Goal: Task Accomplishment & Management: Manage account settings

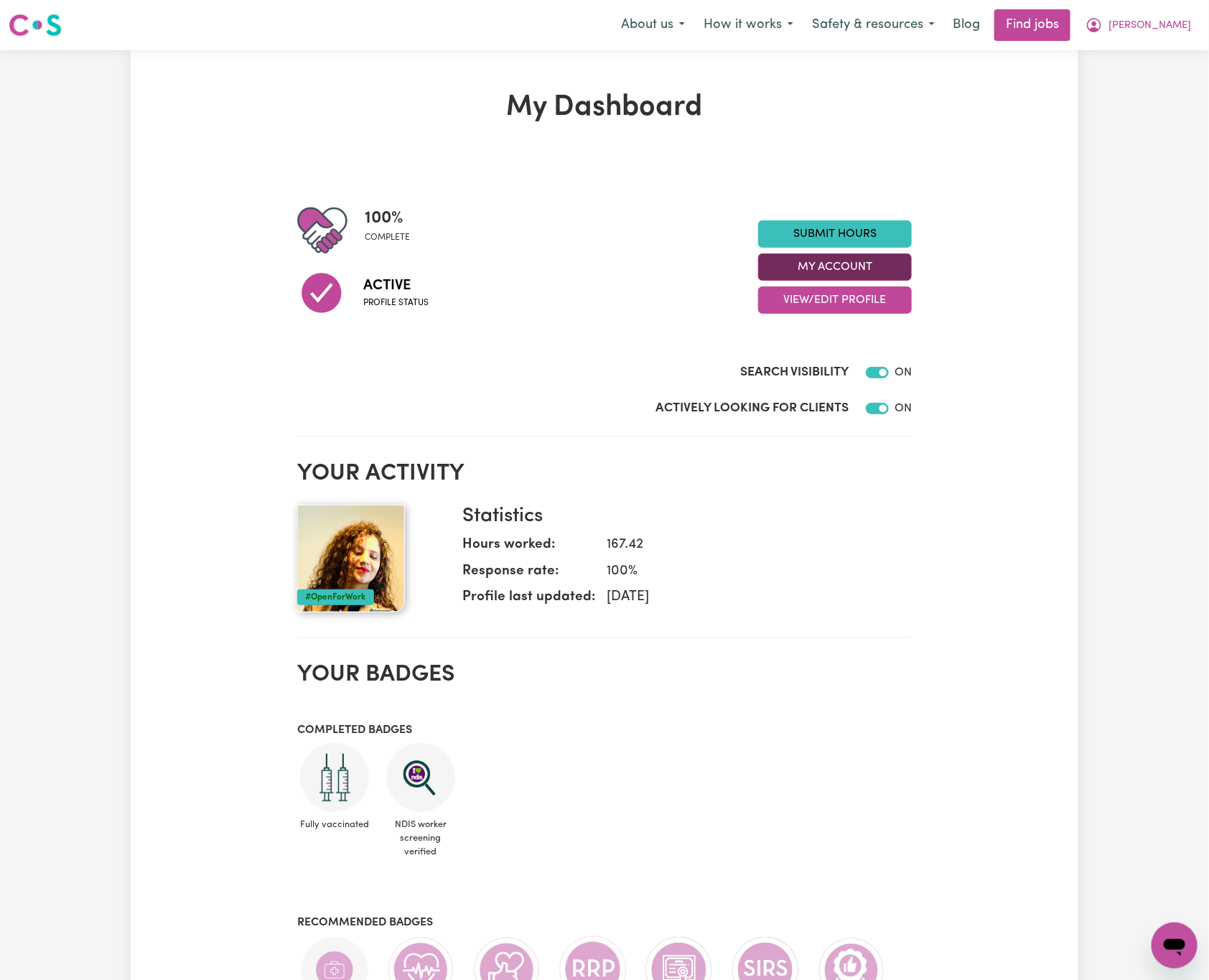
click at [901, 261] on button "My Account" at bounding box center [835, 267] width 154 height 27
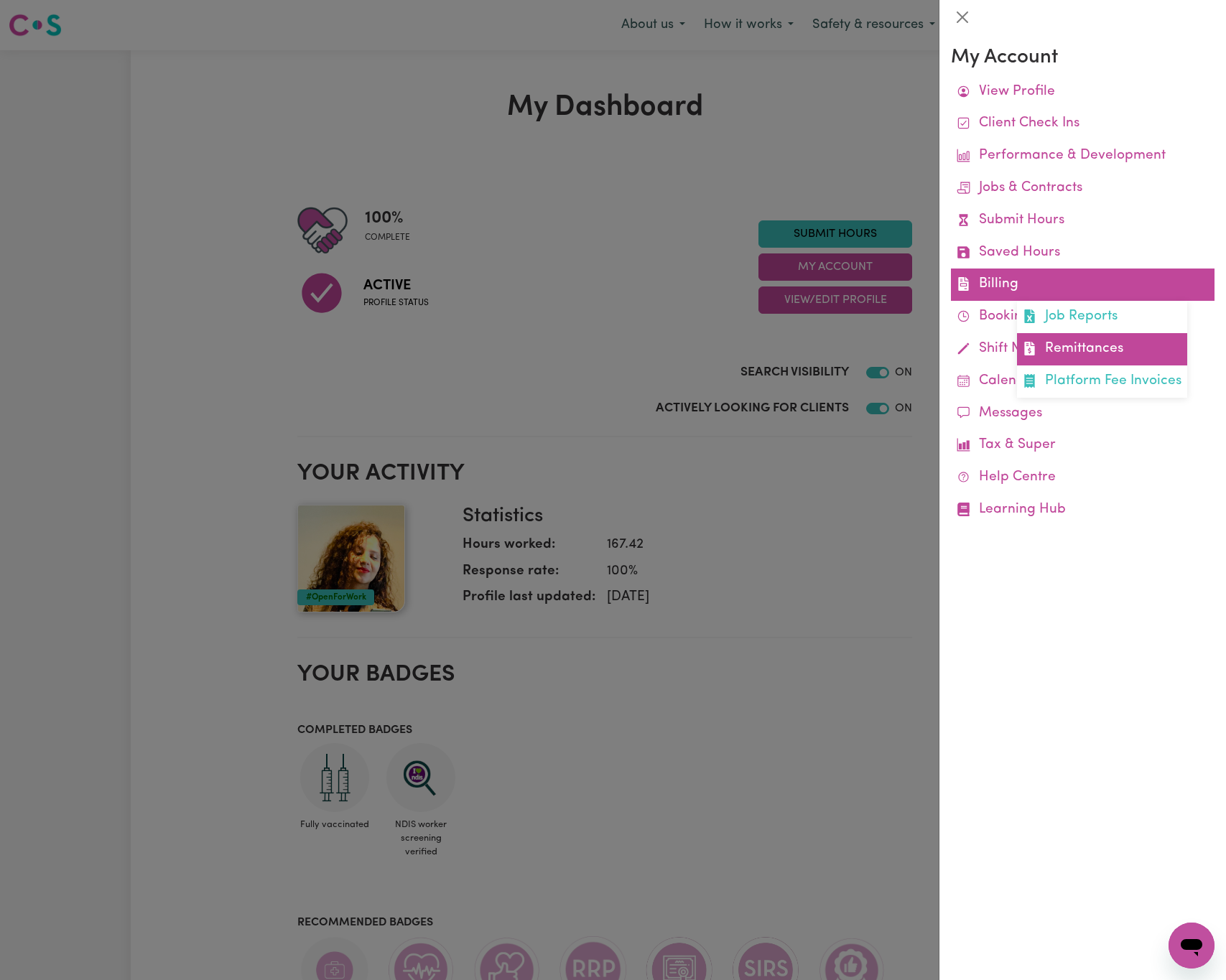
click at [1098, 343] on link "Remittances" at bounding box center [1102, 349] width 171 height 33
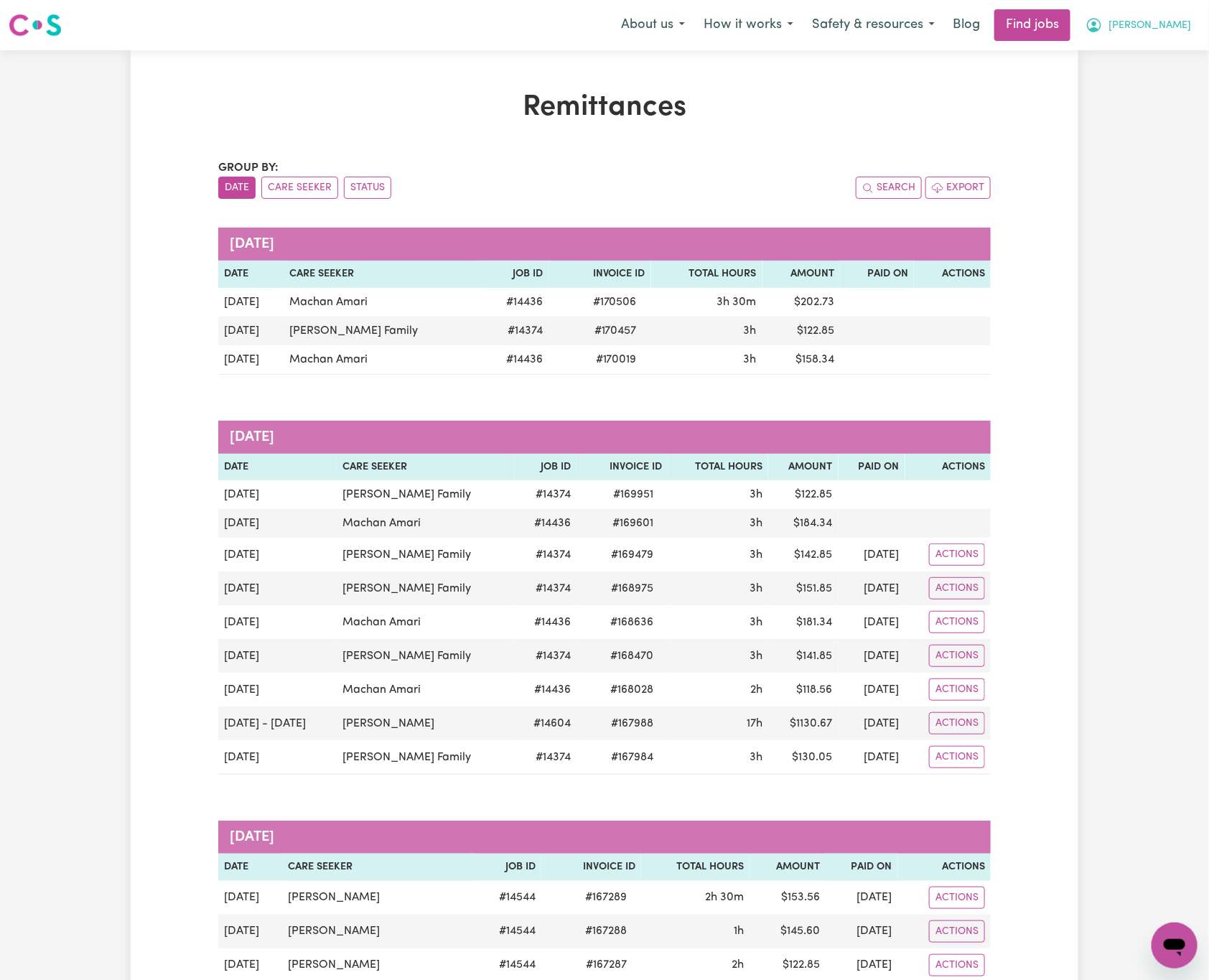
click at [1170, 24] on span "[PERSON_NAME]" at bounding box center [1150, 26] width 83 height 16
click at [1179, 103] on link "Logout" at bounding box center [1143, 110] width 114 height 27
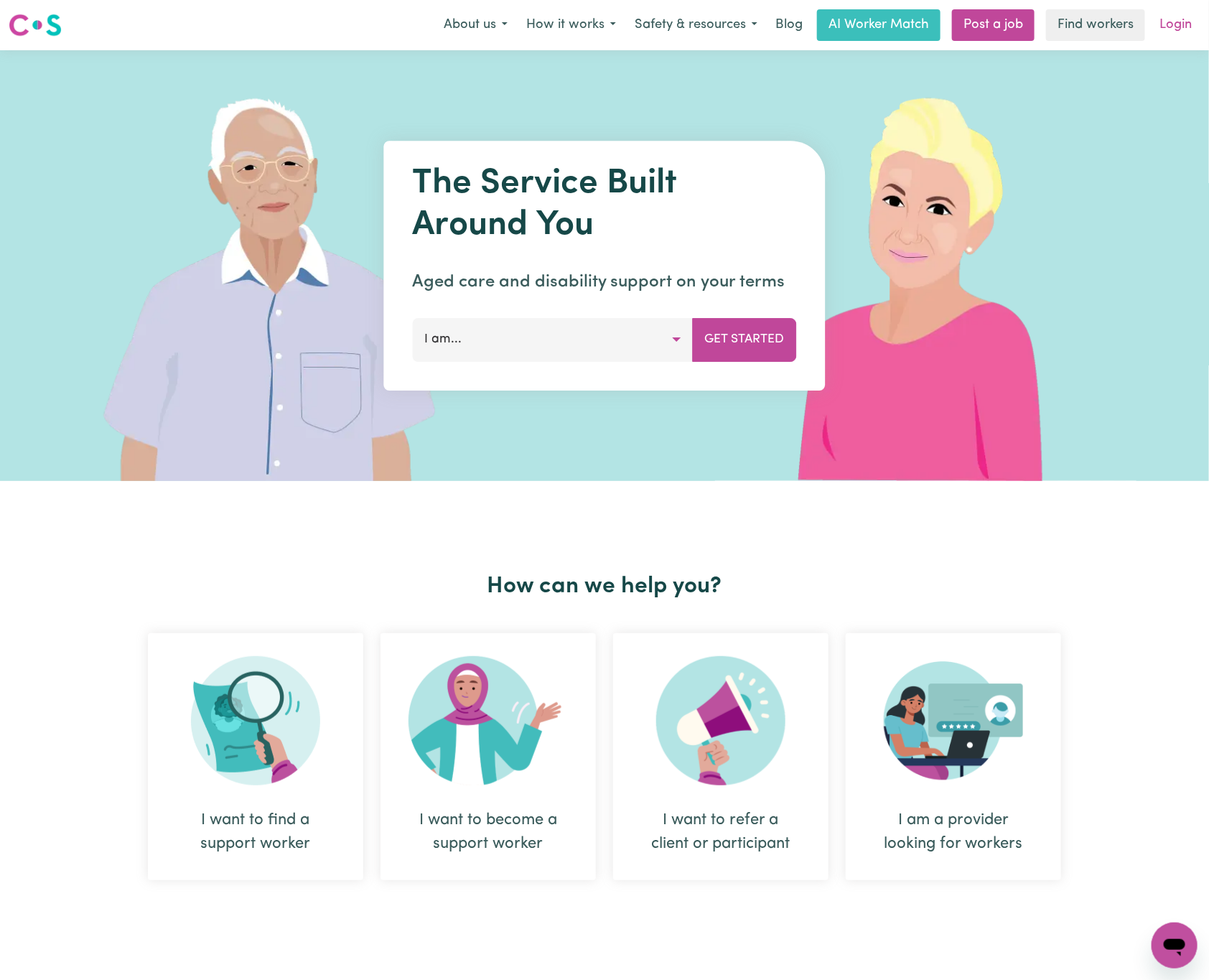
click at [1179, 33] on link "Login" at bounding box center [1176, 25] width 49 height 32
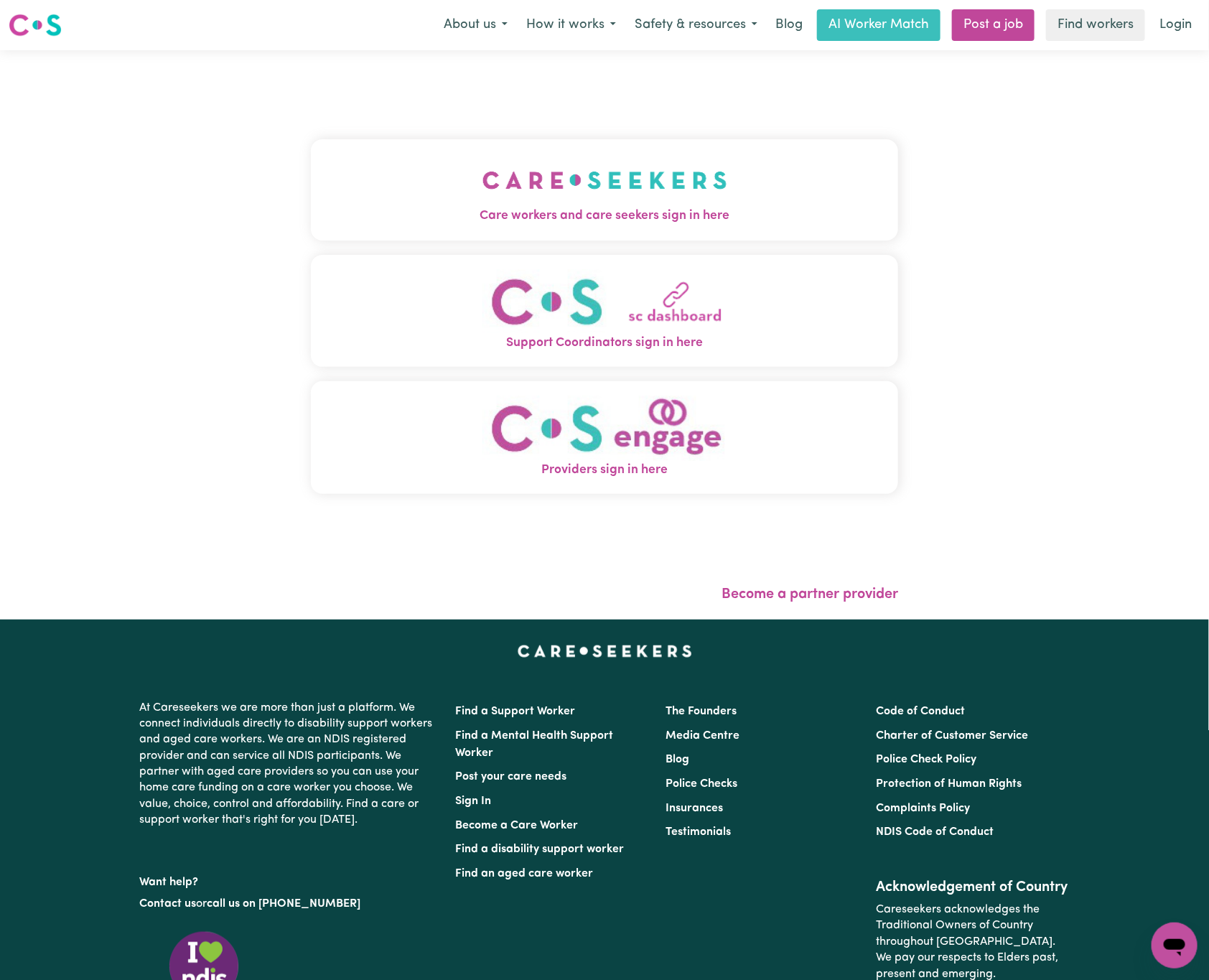
click at [694, 159] on img "Care workers and care seekers sign in here" at bounding box center [605, 180] width 245 height 53
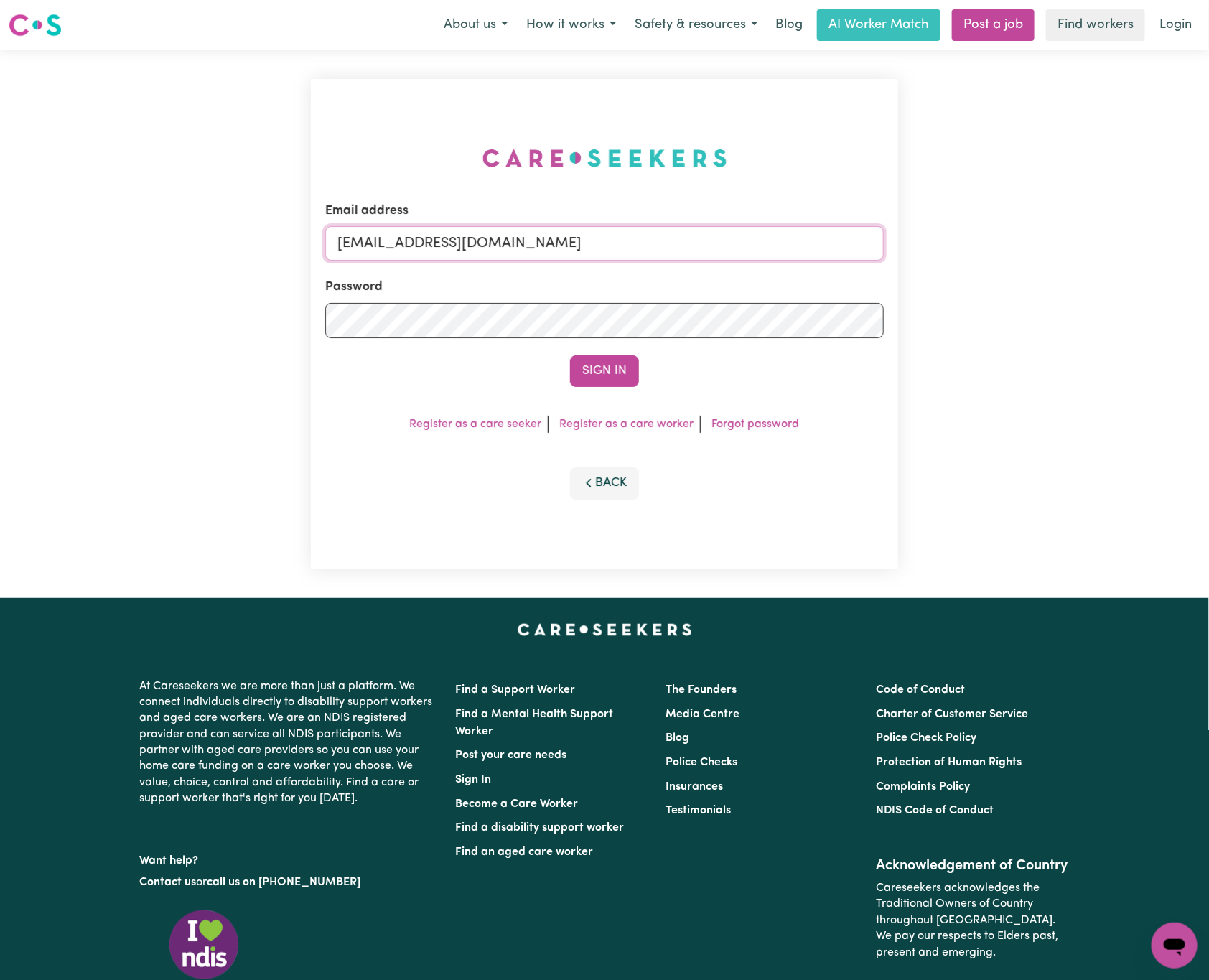
drag, startPoint x: 415, startPoint y: 246, endPoint x: 935, endPoint y: 241, distance: 520.0
click at [935, 241] on div "Email address [EMAIL_ADDRESS][DOMAIN_NAME] Password Sign In Register as a care …" at bounding box center [604, 324] width 1209 height 548
paste input "[EMAIL_ADDRESS][DOMAIN_NAME]"
type input "superuser~[EMAIL_ADDRESS][DOMAIN_NAME]"
click at [570, 355] on button "Sign In" at bounding box center [604, 371] width 69 height 32
